Goal: Task Accomplishment & Management: Use online tool/utility

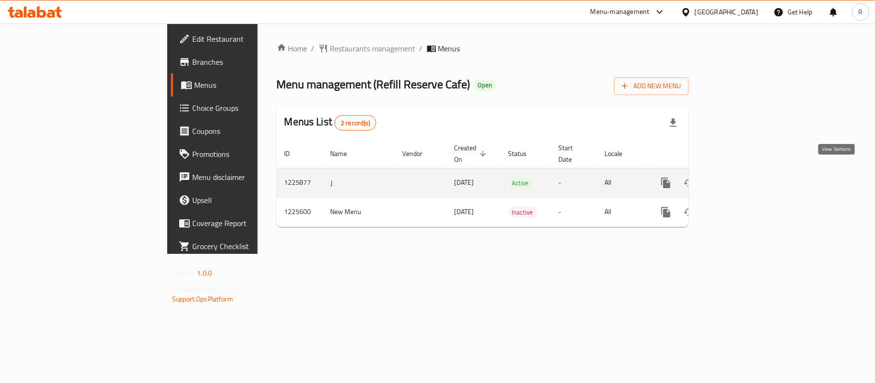
click at [746, 171] on link "enhanced table" at bounding box center [734, 182] width 23 height 23
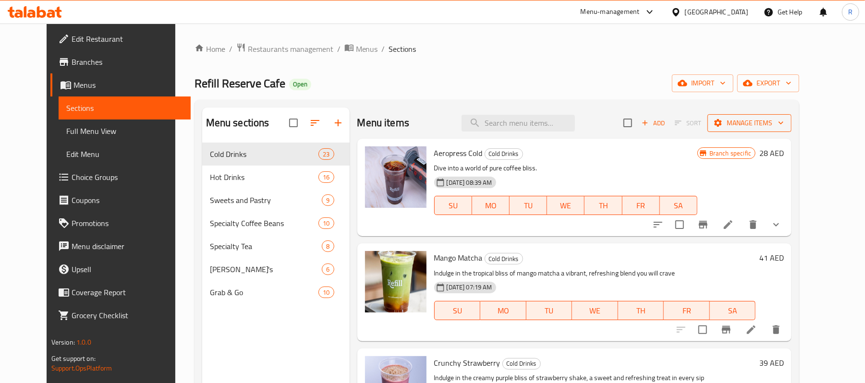
click at [784, 121] on span "Manage items" at bounding box center [749, 123] width 69 height 12
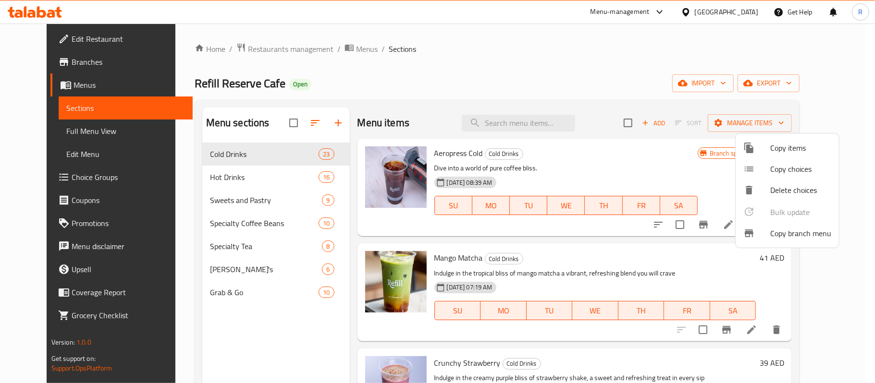
click at [786, 235] on span "Copy branch menu" at bounding box center [800, 234] width 61 height 12
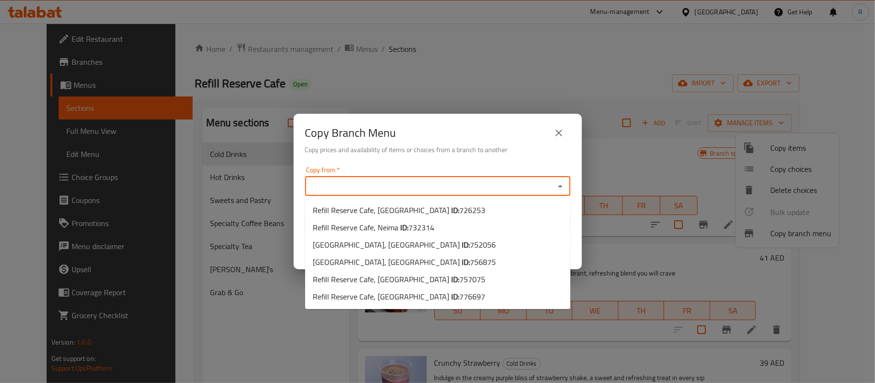
click at [534, 186] on input "Copy from   *" at bounding box center [430, 186] width 244 height 13
click at [502, 276] on li "Refill Reserve Cafe, [GEOGRAPHIC_DATA] ID: 757075" at bounding box center [437, 279] width 265 height 17
type input "Refill Reserve Cafe, [GEOGRAPHIC_DATA]"
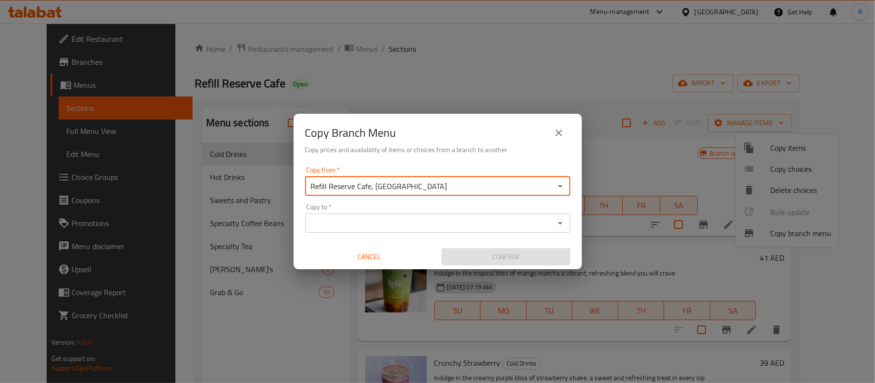
click at [544, 227] on input "Copy to   *" at bounding box center [430, 223] width 244 height 13
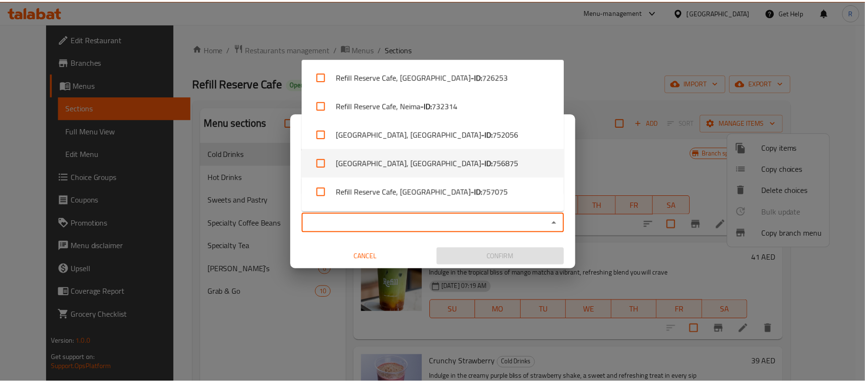
scroll to position [27, 0]
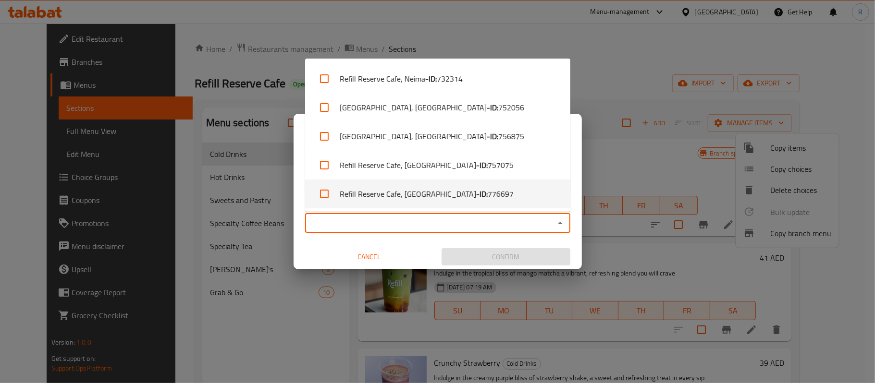
click at [519, 194] on li "Refill Reserve Cafe, [GEOGRAPHIC_DATA] - ID: 776697" at bounding box center [437, 194] width 265 height 29
checkbox input "true"
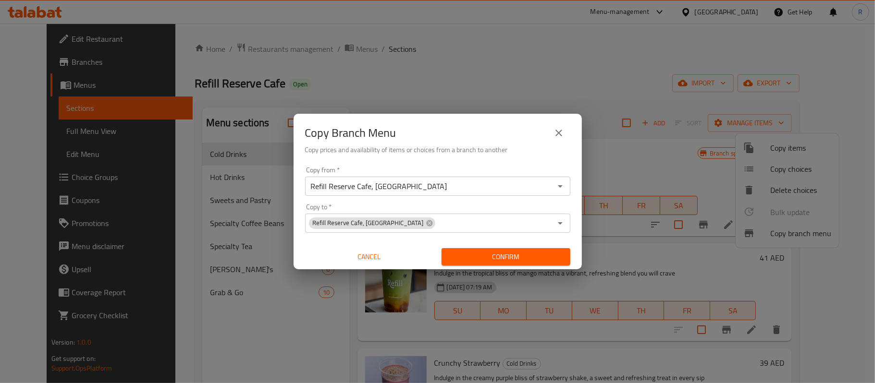
click at [315, 243] on div "Copy from   * [GEOGRAPHIC_DATA], [GEOGRAPHIC_DATA] Copy from * Copy to   * [GEO…" at bounding box center [438, 216] width 288 height 107
click at [523, 260] on span "Confirm" at bounding box center [505, 257] width 113 height 12
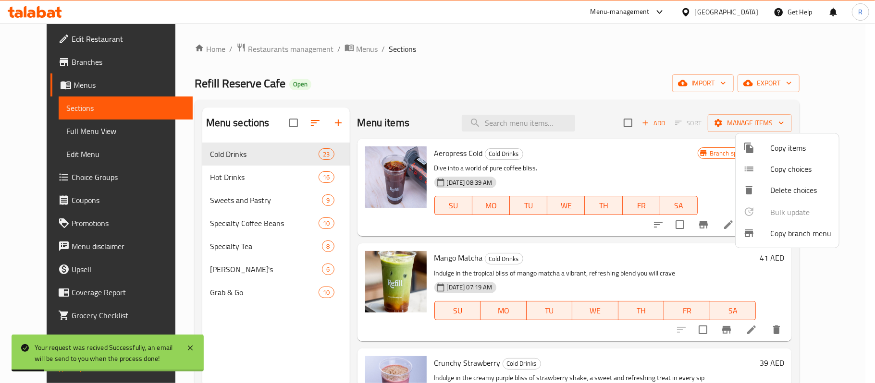
click at [66, 64] on div at bounding box center [437, 191] width 875 height 383
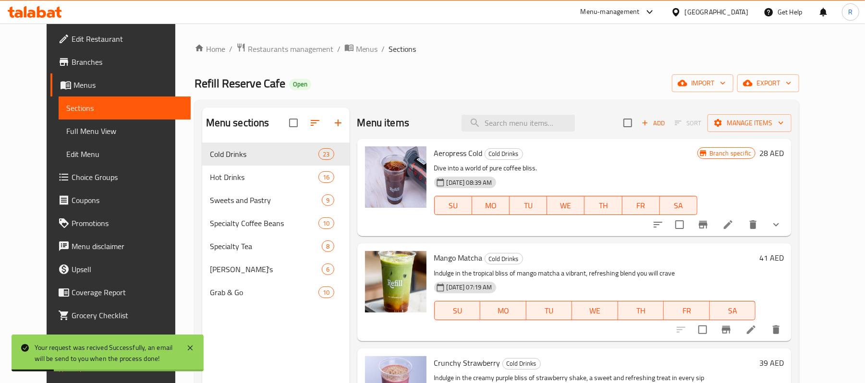
click at [72, 64] on span "Branches" at bounding box center [128, 62] width 112 height 12
